Goal: Check status: Check status

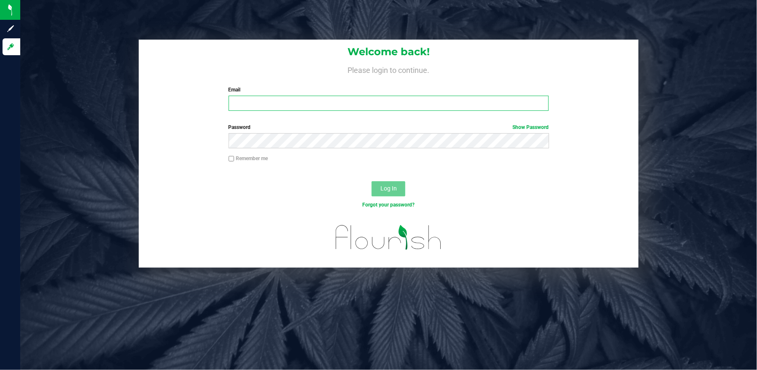
type input "[EMAIL_ADDRESS][PERSON_NAME][DOMAIN_NAME]"
click at [393, 184] on button "Log In" at bounding box center [389, 188] width 34 height 15
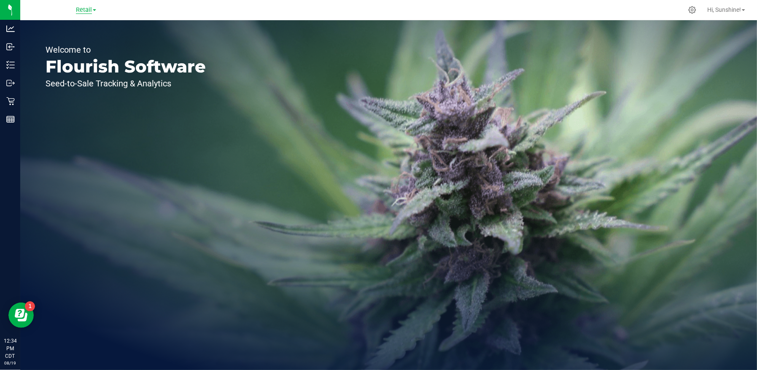
click at [84, 9] on span "Retail" at bounding box center [84, 10] width 16 height 8
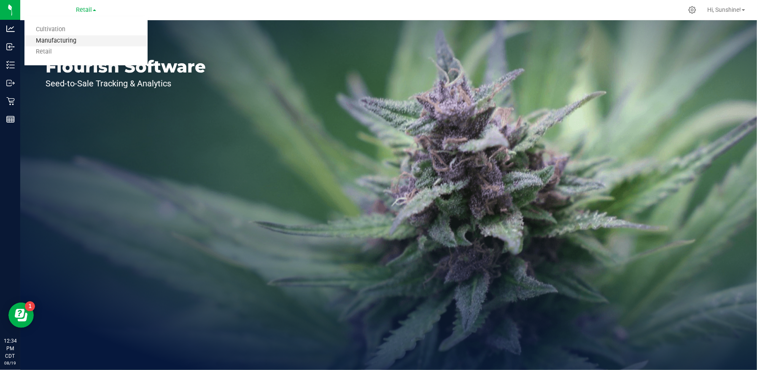
click at [81, 45] on link "Manufacturing" at bounding box center [85, 40] width 123 height 11
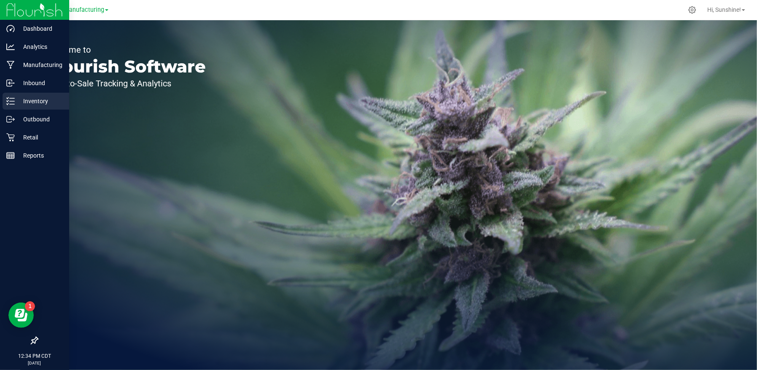
click at [15, 104] on p "Inventory" at bounding box center [40, 101] width 51 height 10
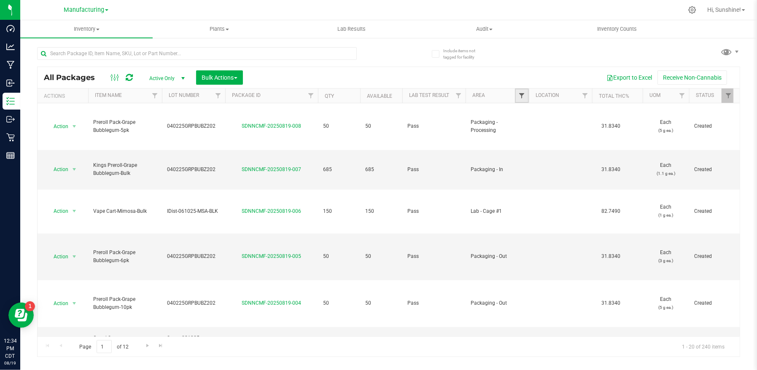
click at [521, 97] on span "Filter" at bounding box center [522, 95] width 7 height 7
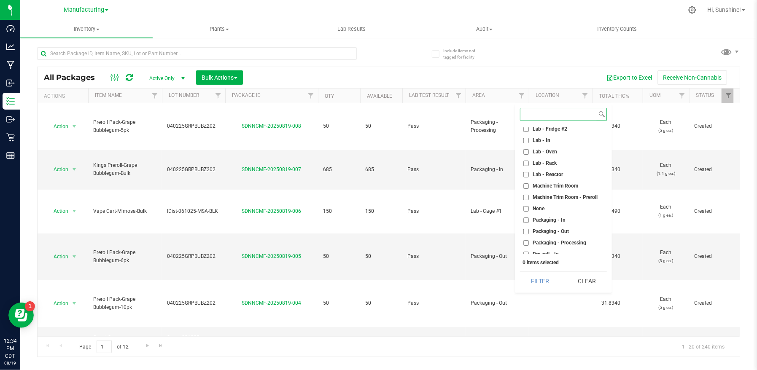
scroll to position [152, 0]
click at [527, 231] on input "Packaging - Out" at bounding box center [526, 230] width 5 height 5
checkbox input "true"
click at [535, 283] on button "Filter" at bounding box center [540, 281] width 41 height 19
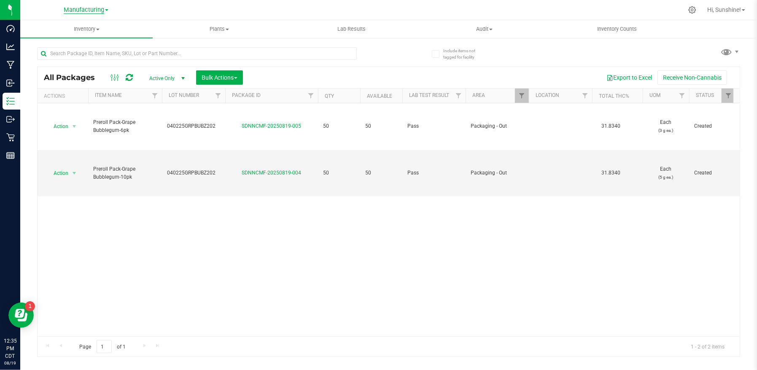
click at [75, 12] on span "Manufacturing" at bounding box center [84, 10] width 41 height 8
click at [73, 49] on link "Retail" at bounding box center [85, 51] width 123 height 11
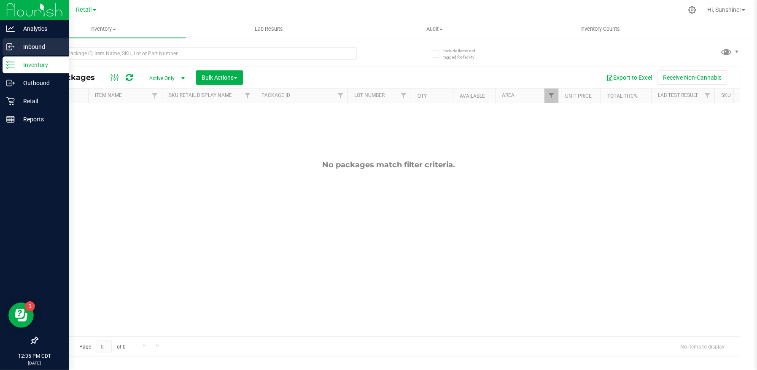
click at [41, 48] on p "Inbound" at bounding box center [40, 47] width 51 height 10
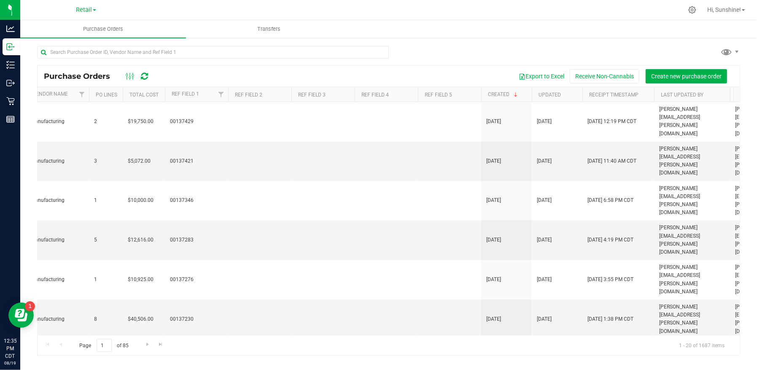
scroll to position [0, 113]
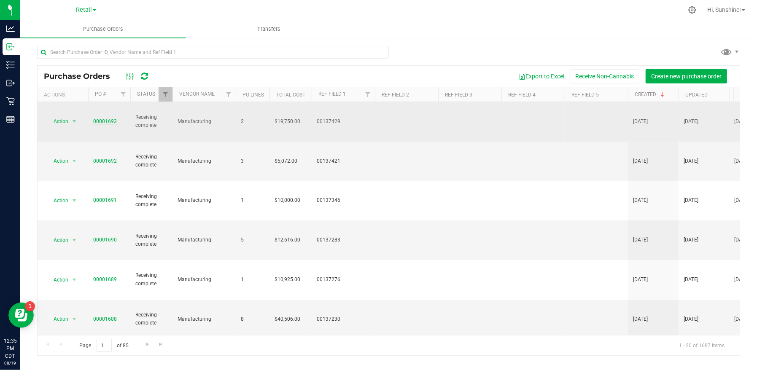
click at [108, 119] on link "00001693" at bounding box center [105, 122] width 24 height 6
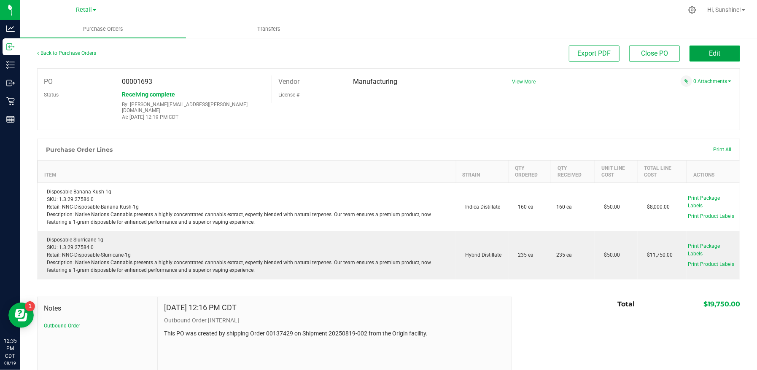
click at [710, 54] on span "Edit" at bounding box center [715, 53] width 11 height 8
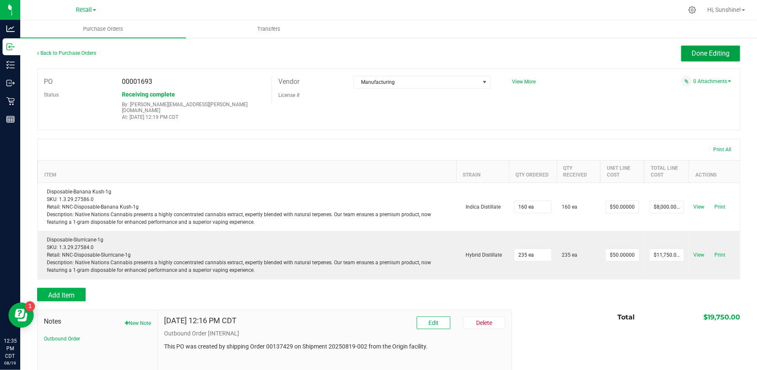
click at [706, 57] on span "Done Editing" at bounding box center [711, 53] width 38 height 8
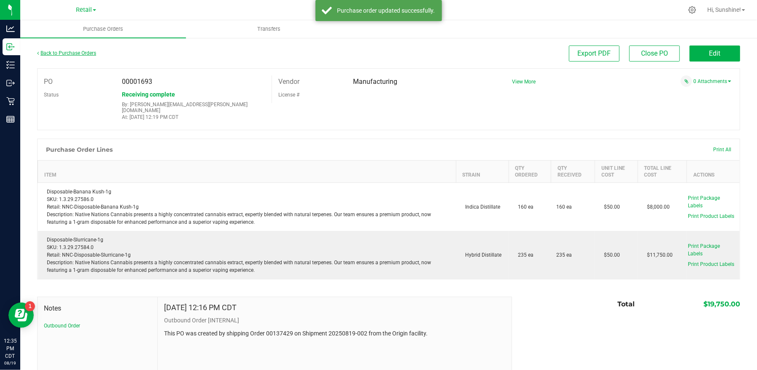
click at [55, 52] on link "Back to Purchase Orders" at bounding box center [66, 53] width 59 height 6
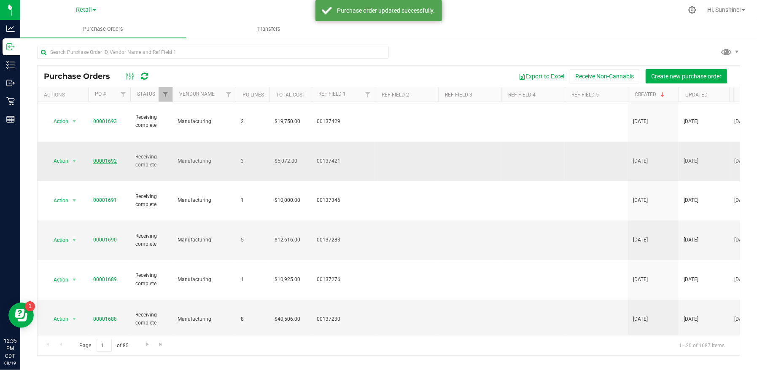
click at [112, 158] on link "00001692" at bounding box center [105, 161] width 24 height 6
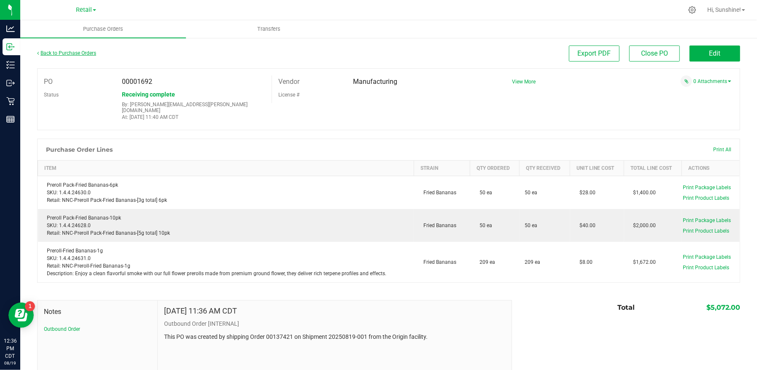
click at [43, 52] on link "Back to Purchase Orders" at bounding box center [66, 53] width 59 height 6
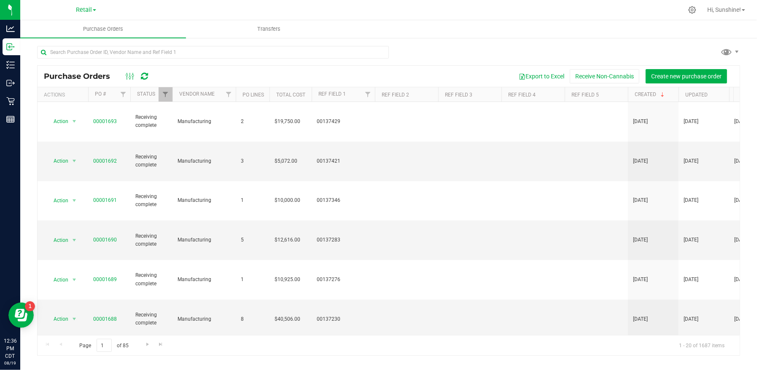
click at [464, 19] on nav "Retail Cultivation Manufacturing Retail Hi, Sunshine!" at bounding box center [388, 10] width 737 height 20
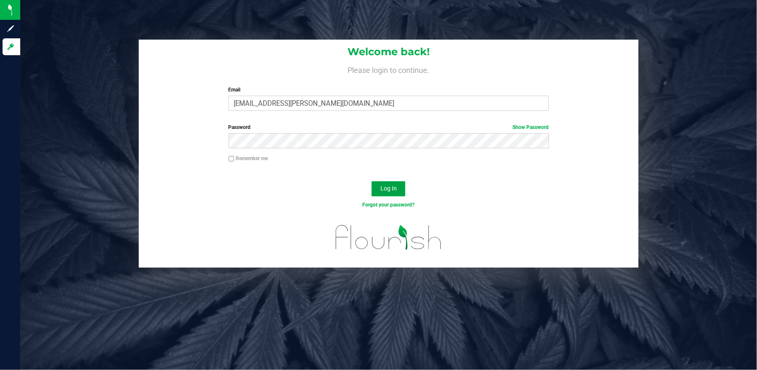
click at [383, 189] on span "Log In" at bounding box center [389, 188] width 16 height 7
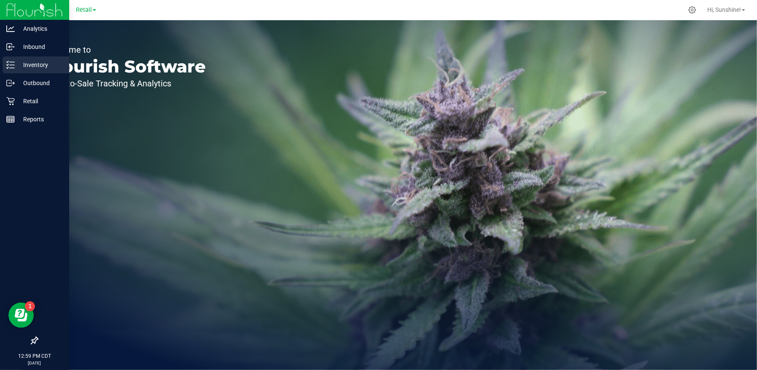
click at [48, 65] on p "Inventory" at bounding box center [40, 65] width 51 height 10
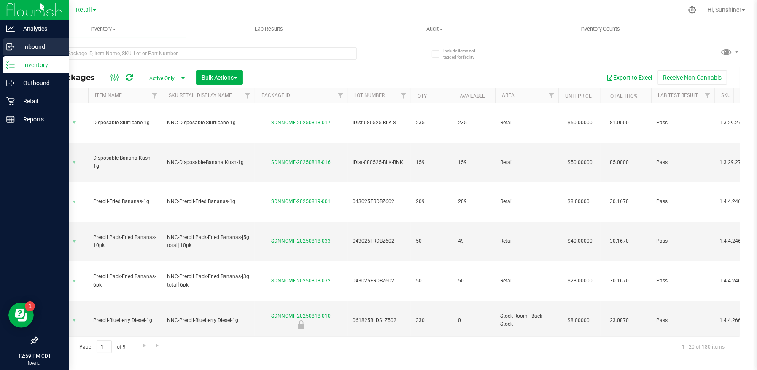
click at [37, 49] on p "Inbound" at bounding box center [40, 47] width 51 height 10
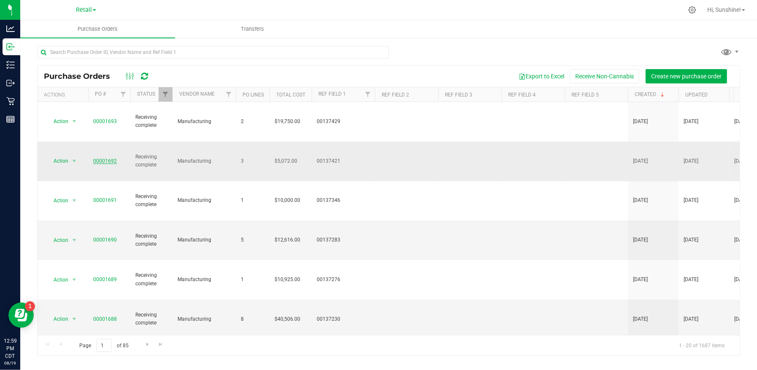
click at [103, 158] on link "00001692" at bounding box center [105, 161] width 24 height 6
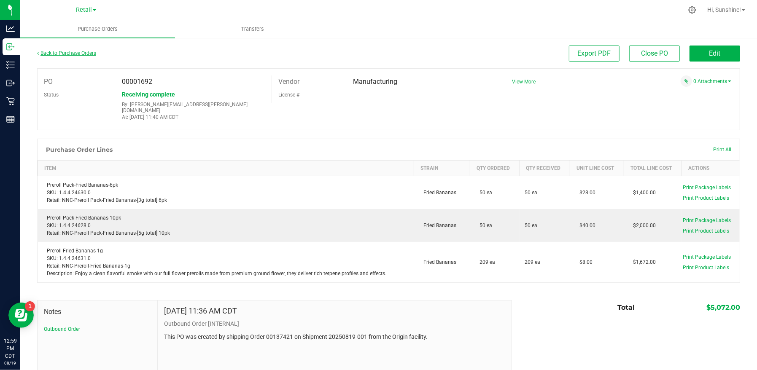
click at [54, 55] on link "Back to Purchase Orders" at bounding box center [66, 53] width 59 height 6
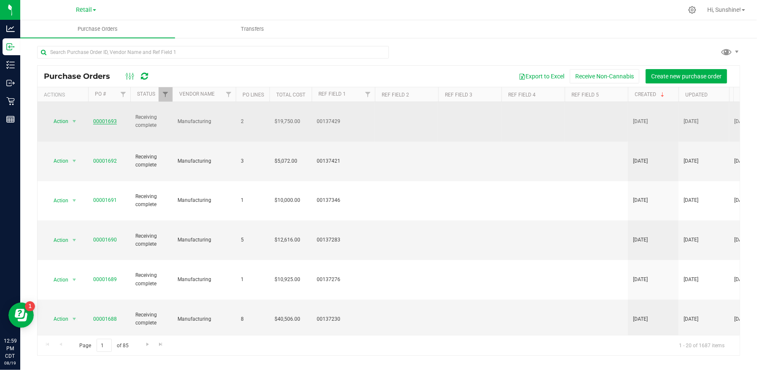
click at [102, 119] on link "00001693" at bounding box center [105, 122] width 24 height 6
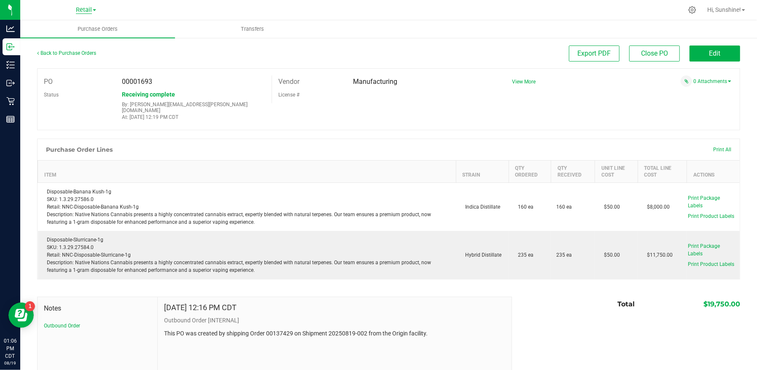
click at [80, 11] on span "Retail" at bounding box center [84, 10] width 16 height 8
click at [186, 9] on div at bounding box center [417, 10] width 532 height 16
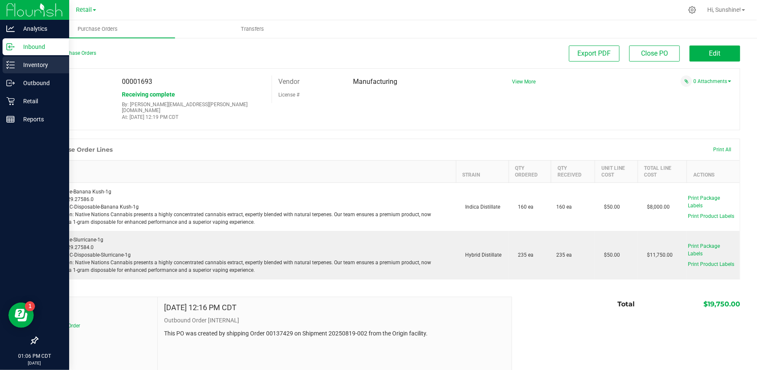
click at [19, 65] on p "Inventory" at bounding box center [40, 65] width 51 height 10
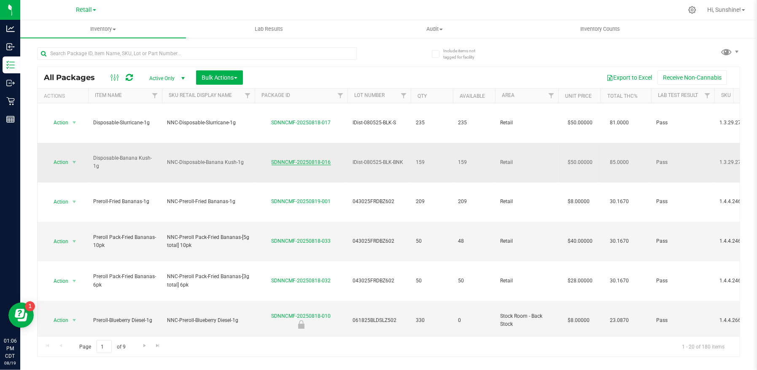
click at [287, 159] on link "SDNNCMF-20250818-016" at bounding box center [301, 162] width 59 height 6
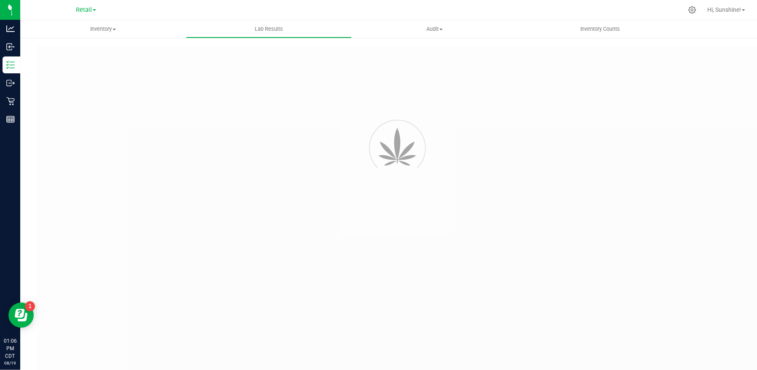
type input "SDNNCMF-20250805-023"
type input "AAGZ521"
type input "SDNNCMF-20250805-023"
type input "[DATE] 2:42 PM"
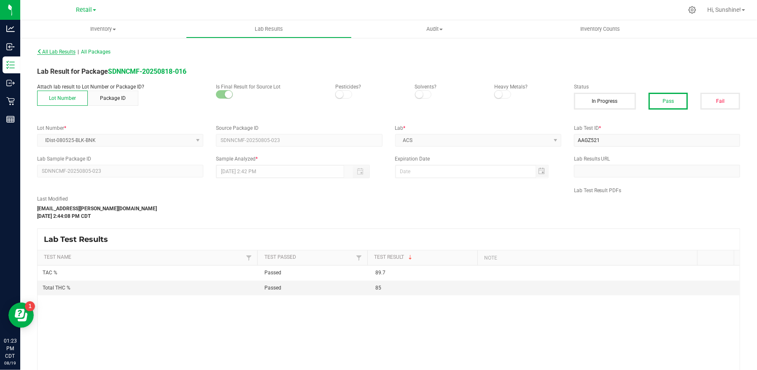
click at [48, 51] on span "All Lab Results" at bounding box center [56, 52] width 38 height 6
